Goal: Transaction & Acquisition: Purchase product/service

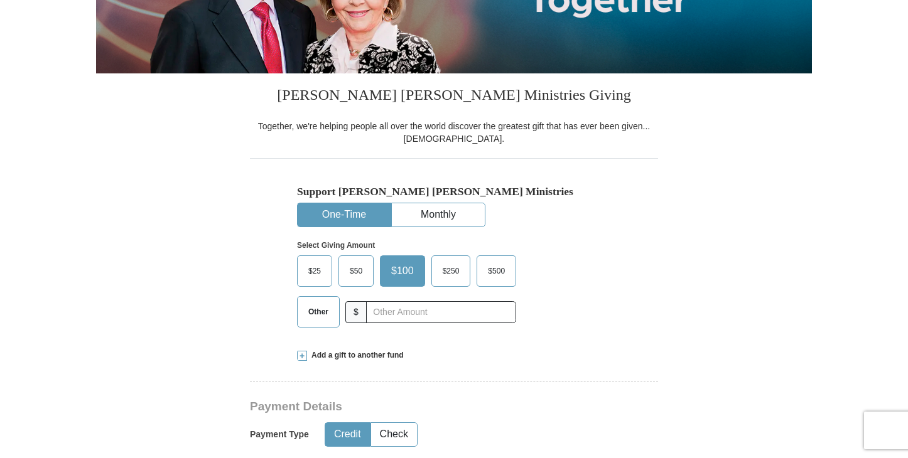
scroll to position [242, 0]
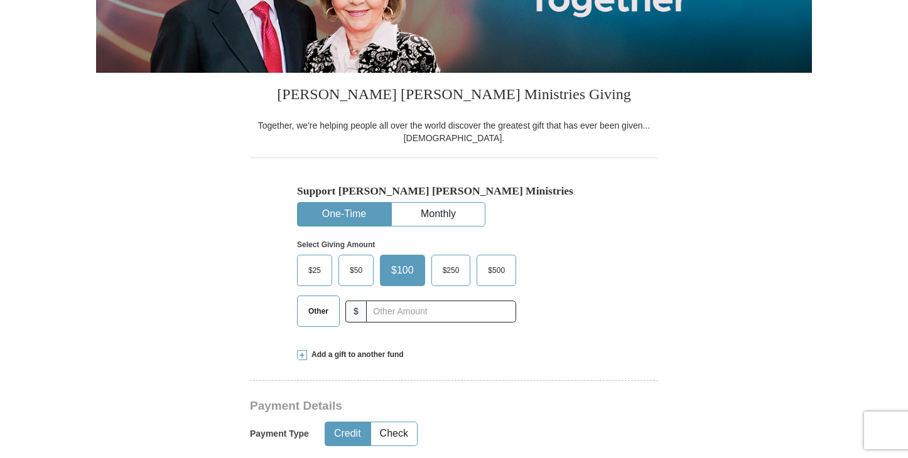
click at [318, 312] on span "Other" at bounding box center [318, 311] width 33 height 19
click at [0, 0] on input "Other" at bounding box center [0, 0] width 0 height 0
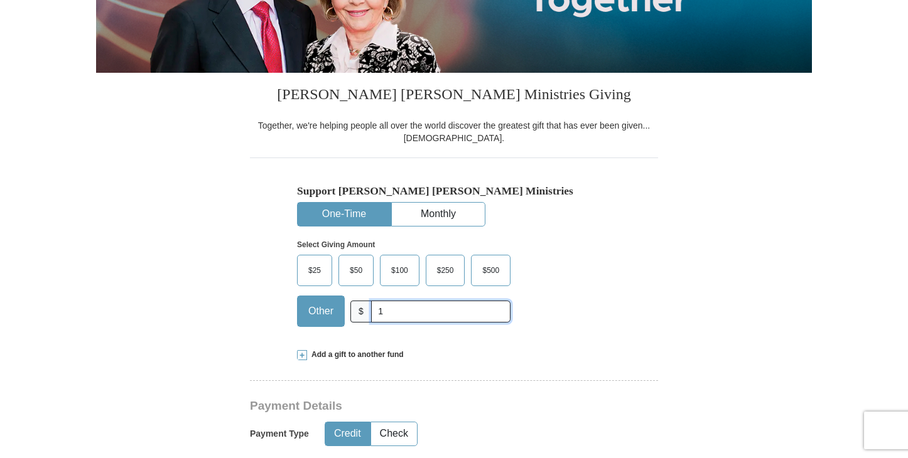
type input "10.00"
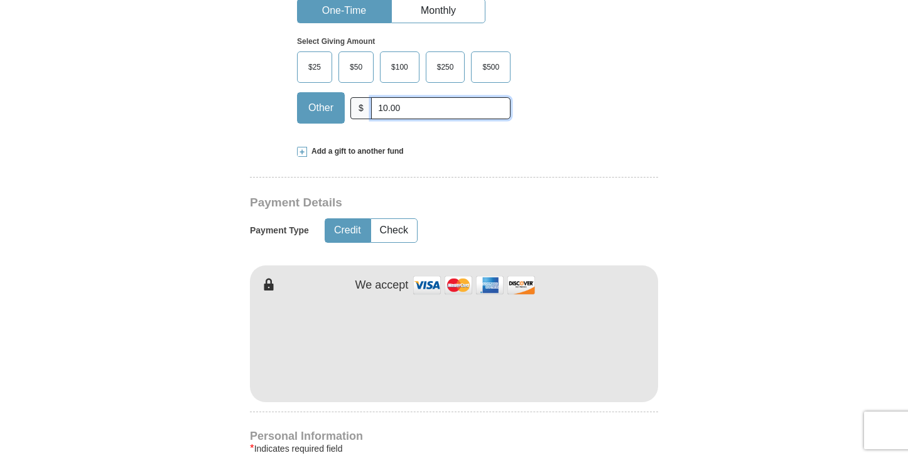
scroll to position [448, 0]
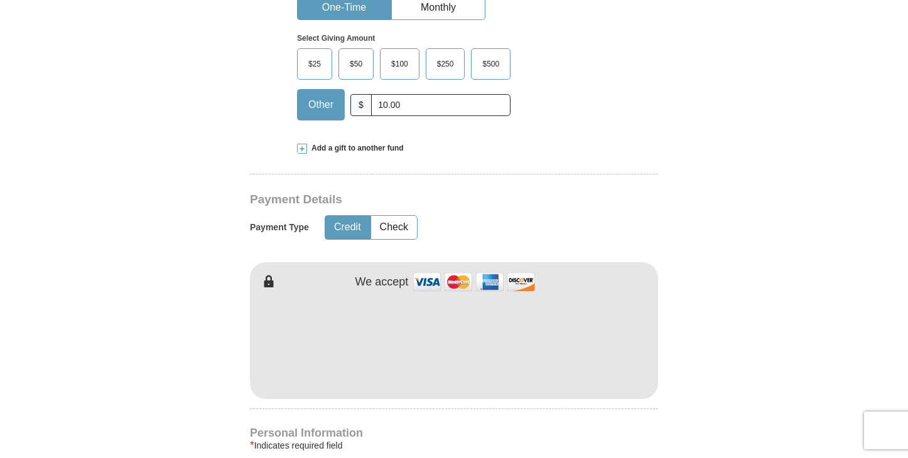
type input "[PERSON_NAME]"
type input "Rose"
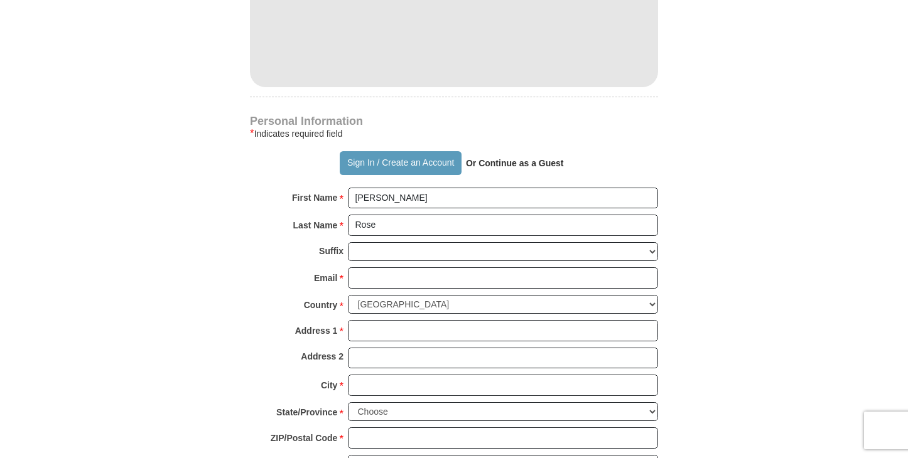
scroll to position [762, 0]
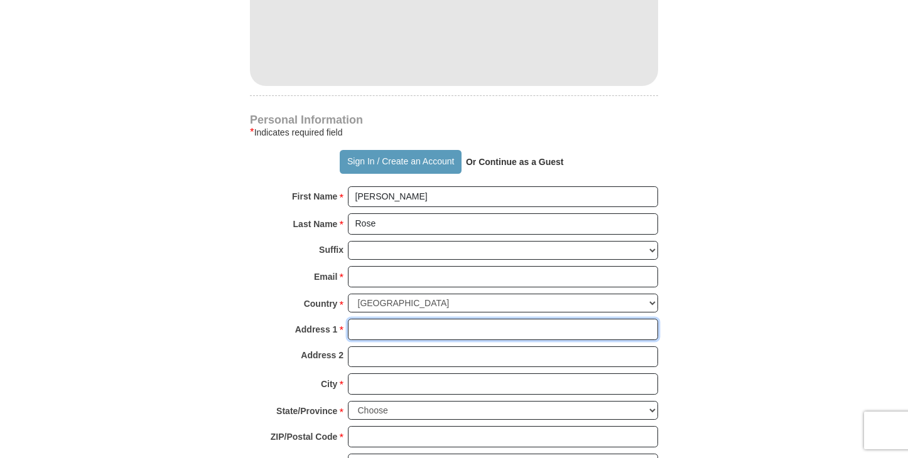
click at [376, 329] on input "Address 1 *" at bounding box center [503, 329] width 310 height 21
type input "[STREET_ADDRESS]"
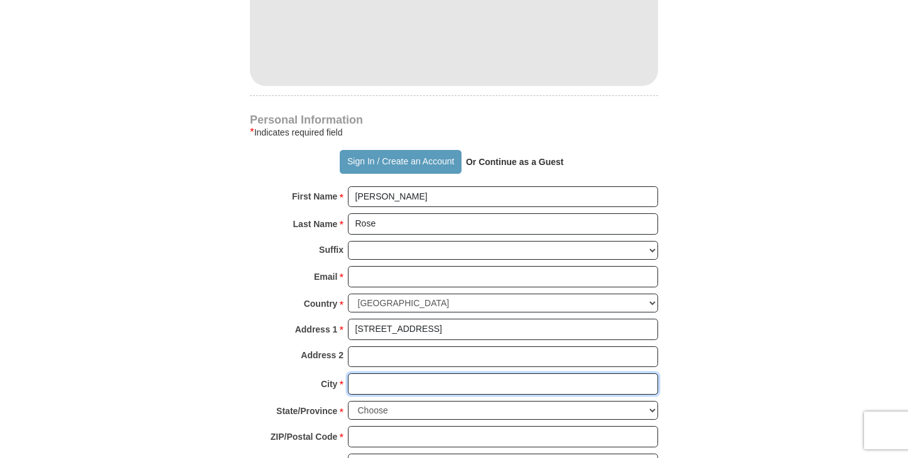
type input "[GEOGRAPHIC_DATA]"
select select "WA"
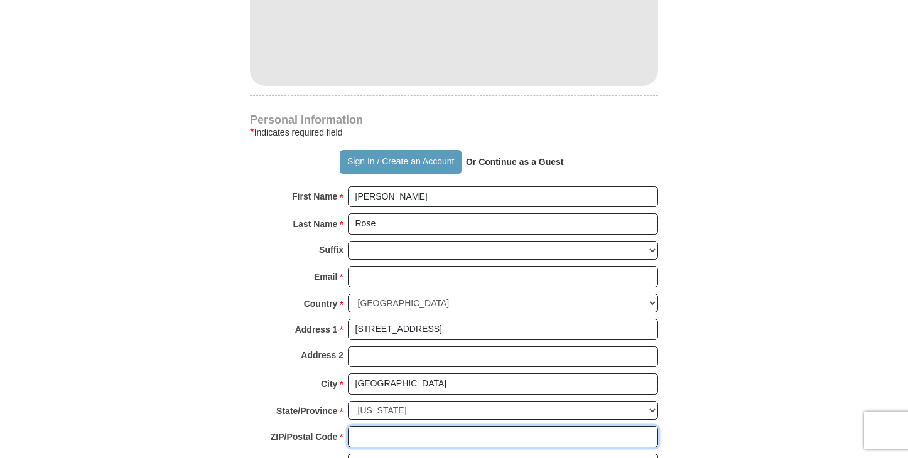
type input "98072"
type input "4254179825"
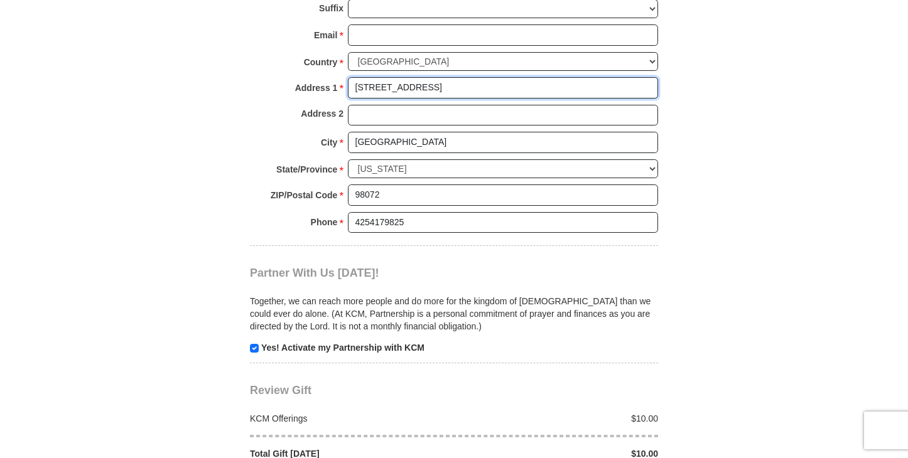
scroll to position [1007, 0]
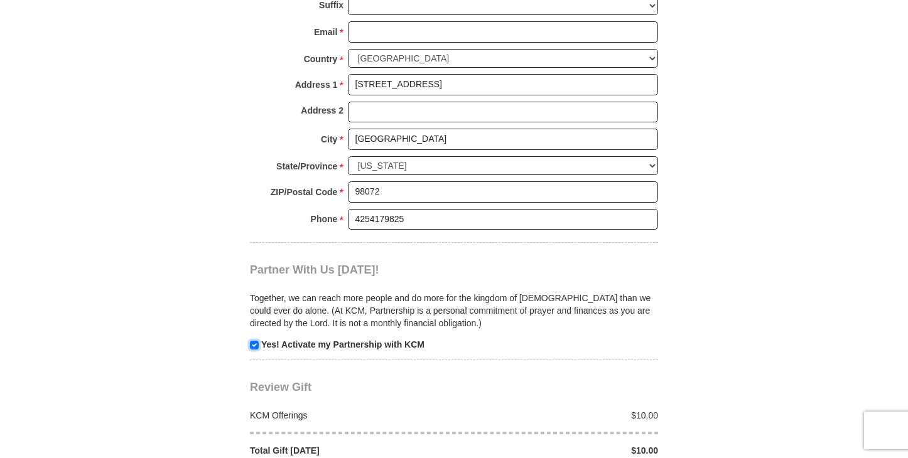
click at [251, 343] on input "checkbox" at bounding box center [254, 345] width 9 height 9
checkbox input "false"
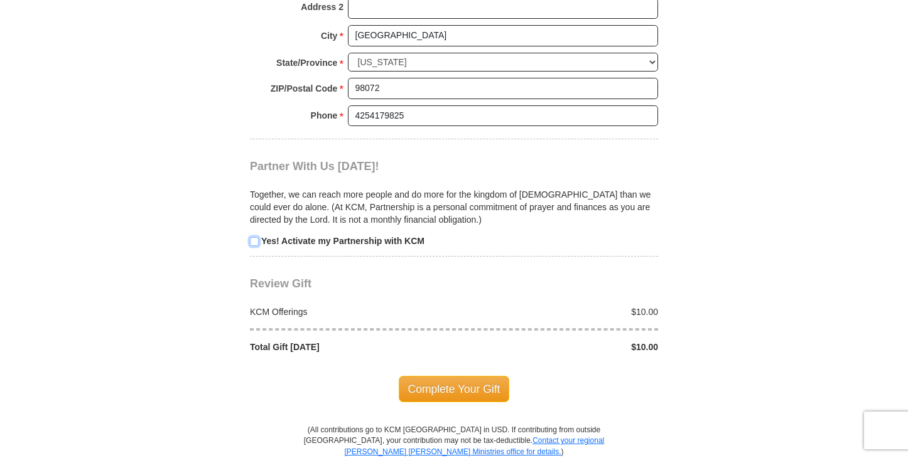
scroll to position [1114, 0]
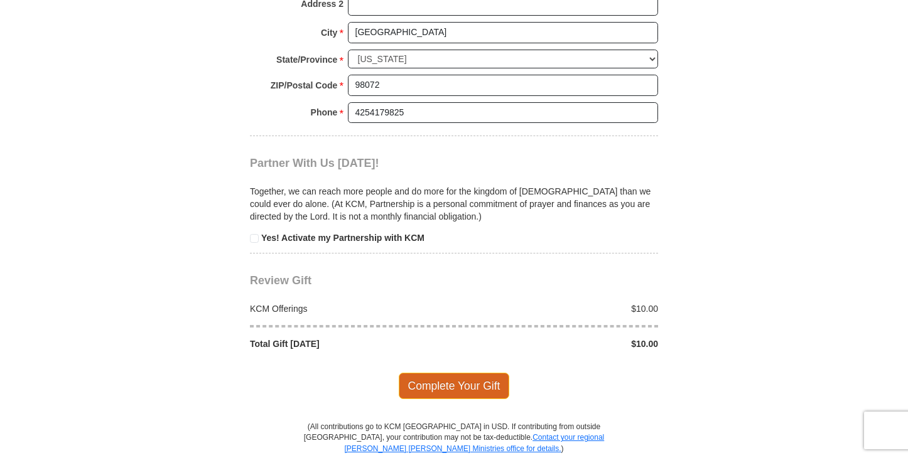
click at [427, 391] on span "Complete Your Gift" at bounding box center [454, 386] width 111 height 26
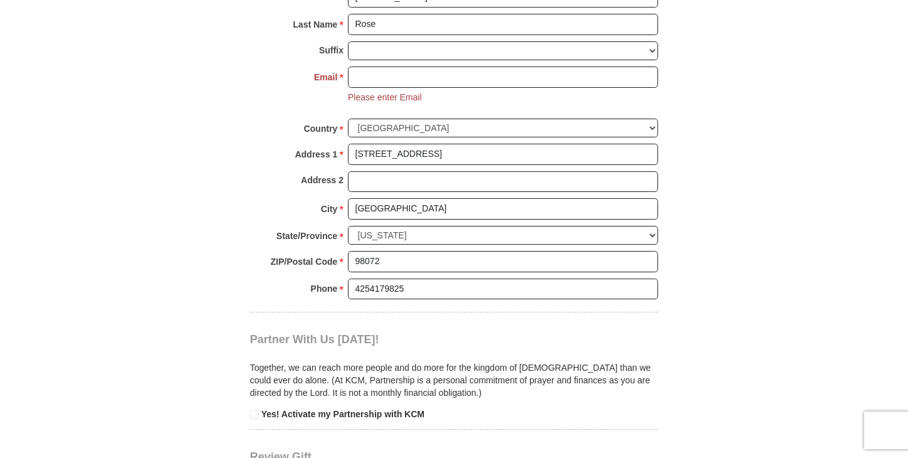
scroll to position [960, 0]
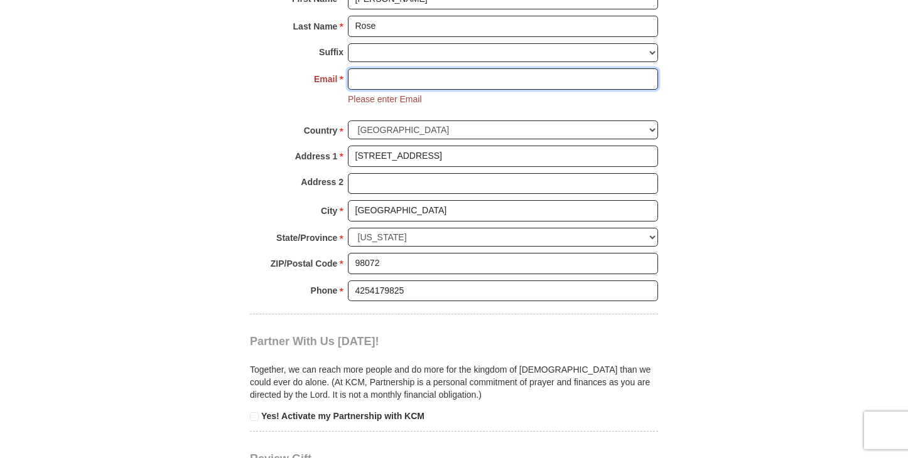
click at [360, 76] on input "Email *" at bounding box center [503, 78] width 310 height 21
type input "[EMAIL_ADDRESS][DOMAIN_NAME]"
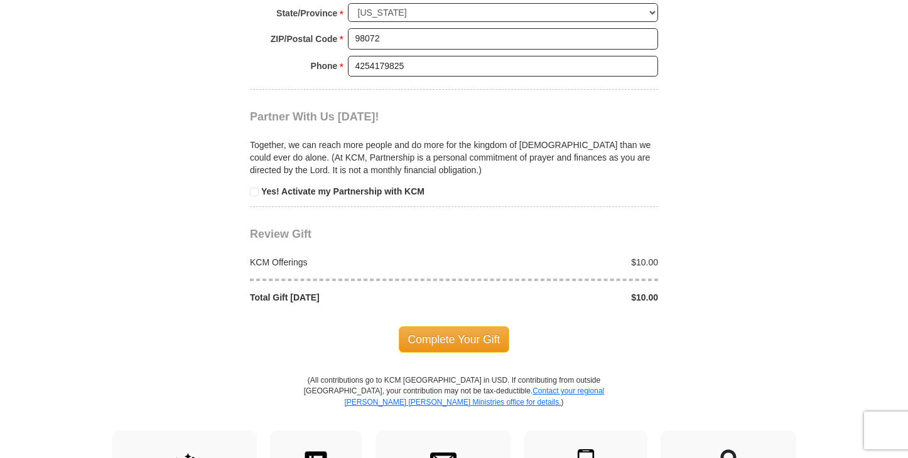
scroll to position [1185, 0]
click at [421, 340] on span "Complete Your Gift" at bounding box center [454, 339] width 111 height 26
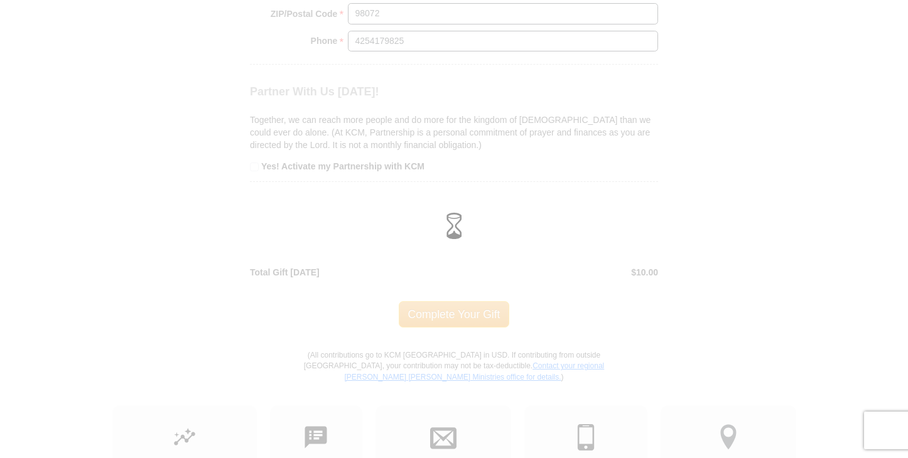
scroll to position [1161, 0]
